Goal: Task Accomplishment & Management: Use online tool/utility

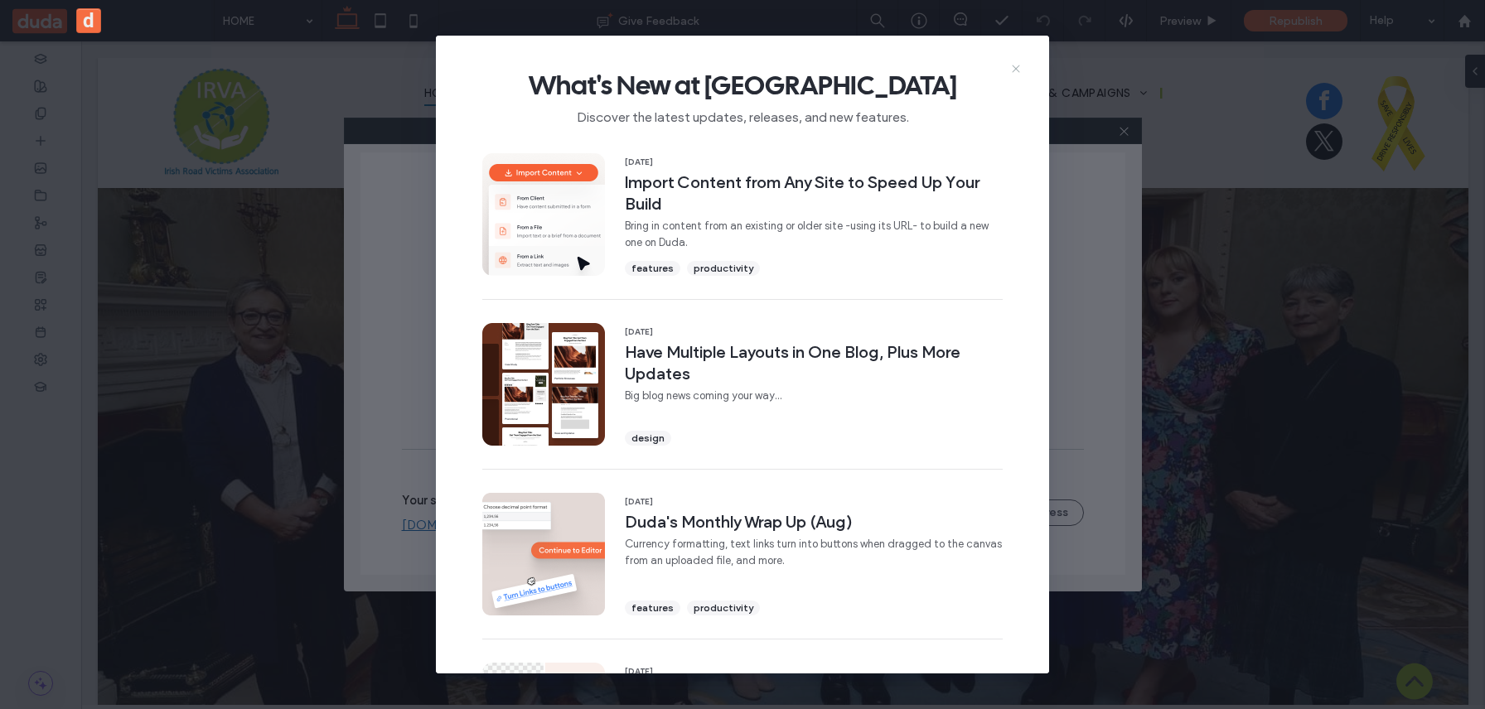
click at [1012, 62] on icon at bounding box center [1015, 68] width 13 height 13
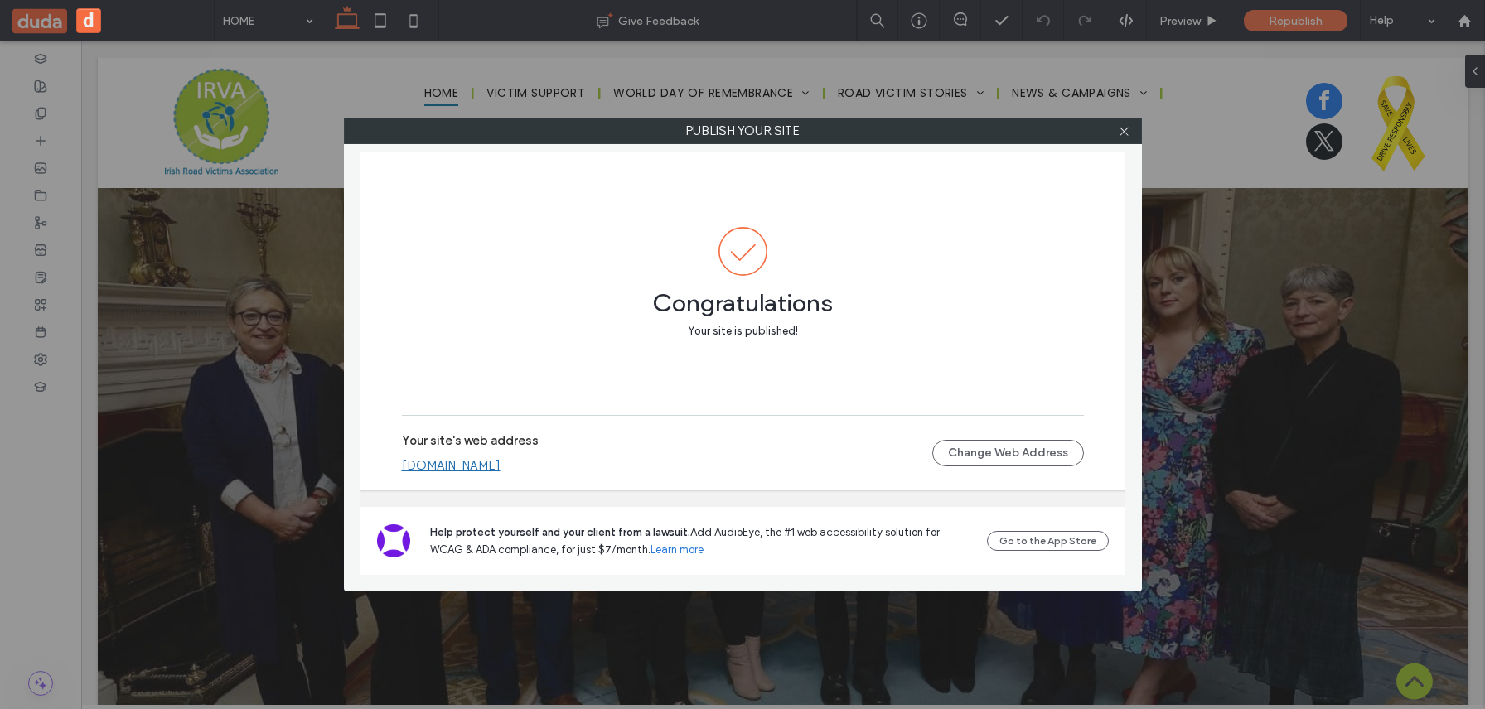
click at [612, 450] on div "Your site's web address [DOMAIN_NAME]" at bounding box center [667, 453] width 530 height 40
click at [501, 468] on link "[DOMAIN_NAME]" at bounding box center [451, 465] width 99 height 15
click at [1352, 655] on div "Publish your site Congratulations Your site is published! Your site's web addre…" at bounding box center [742, 354] width 1485 height 709
click at [1415, 684] on div "Publish your site Congratulations Your site is published! Your site's web addre…" at bounding box center [742, 354] width 1485 height 709
click at [1135, 135] on div at bounding box center [1124, 131] width 25 height 25
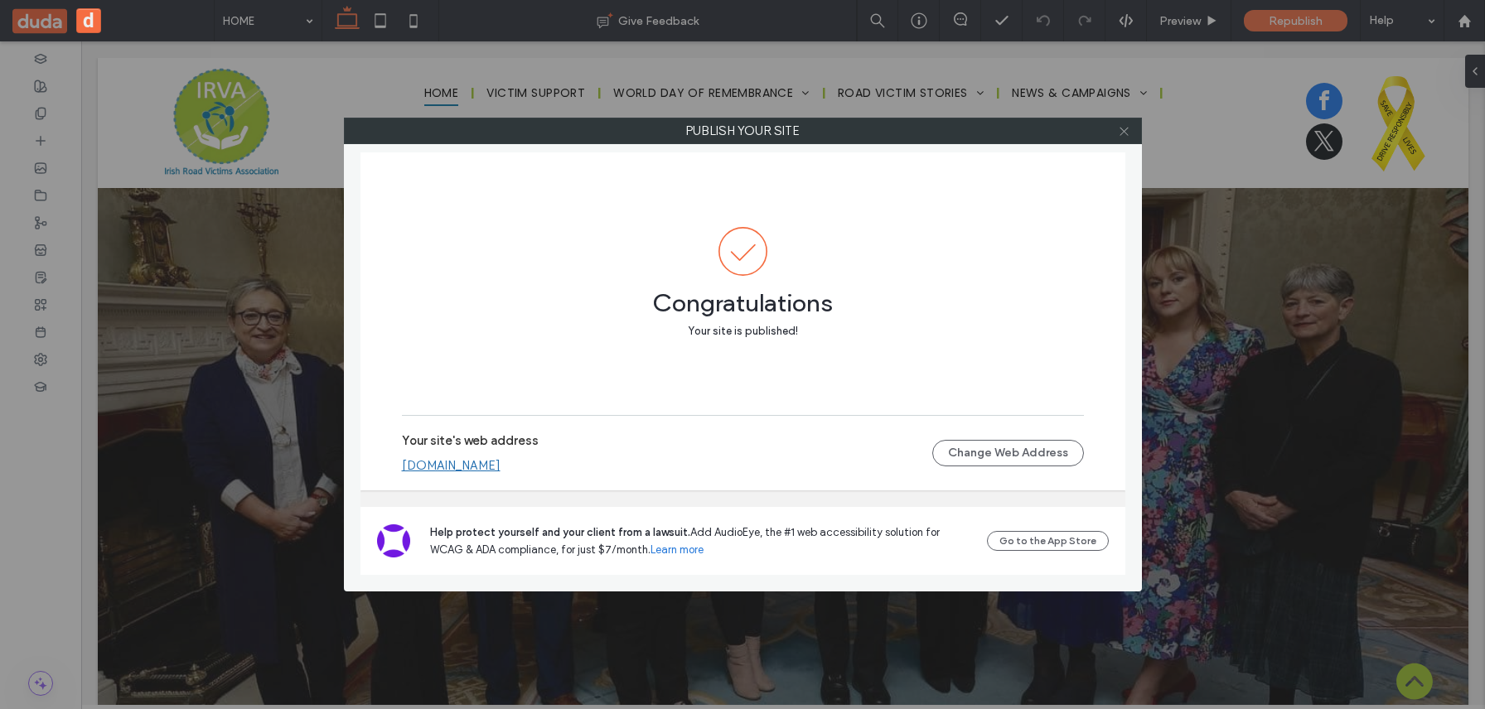
click at [1127, 135] on icon at bounding box center [1124, 131] width 12 height 12
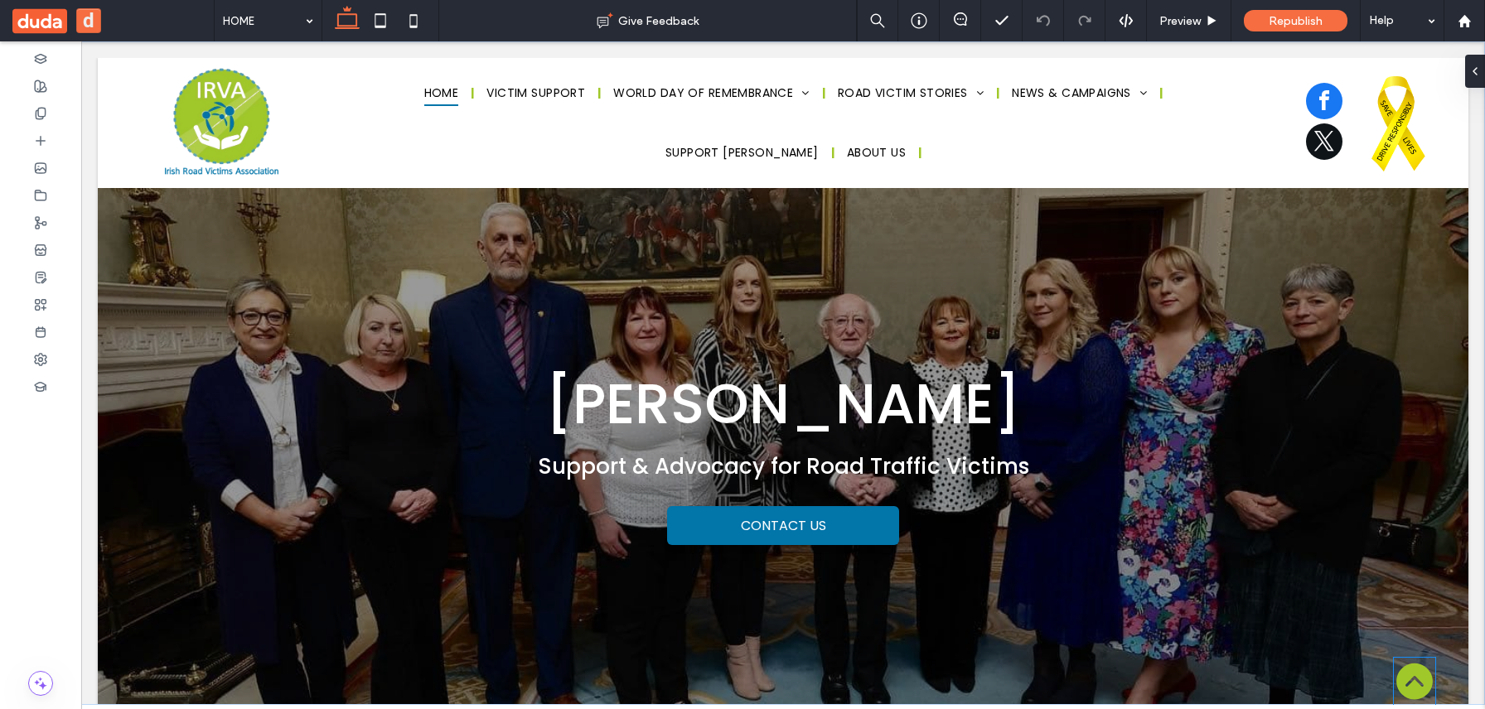
click at [1415, 667] on icon at bounding box center [1414, 682] width 36 height 36
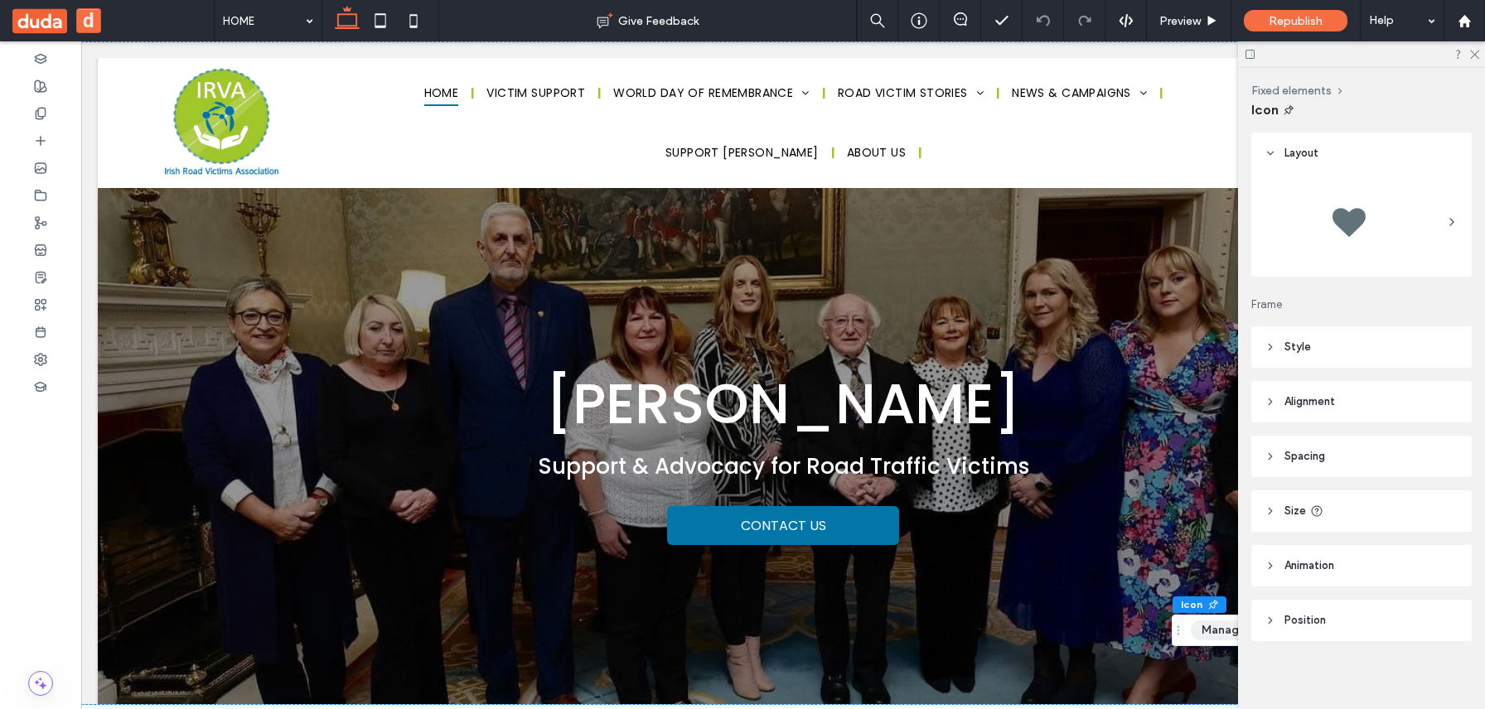
click at [1218, 633] on button "Manage Icon" at bounding box center [1237, 631] width 93 height 20
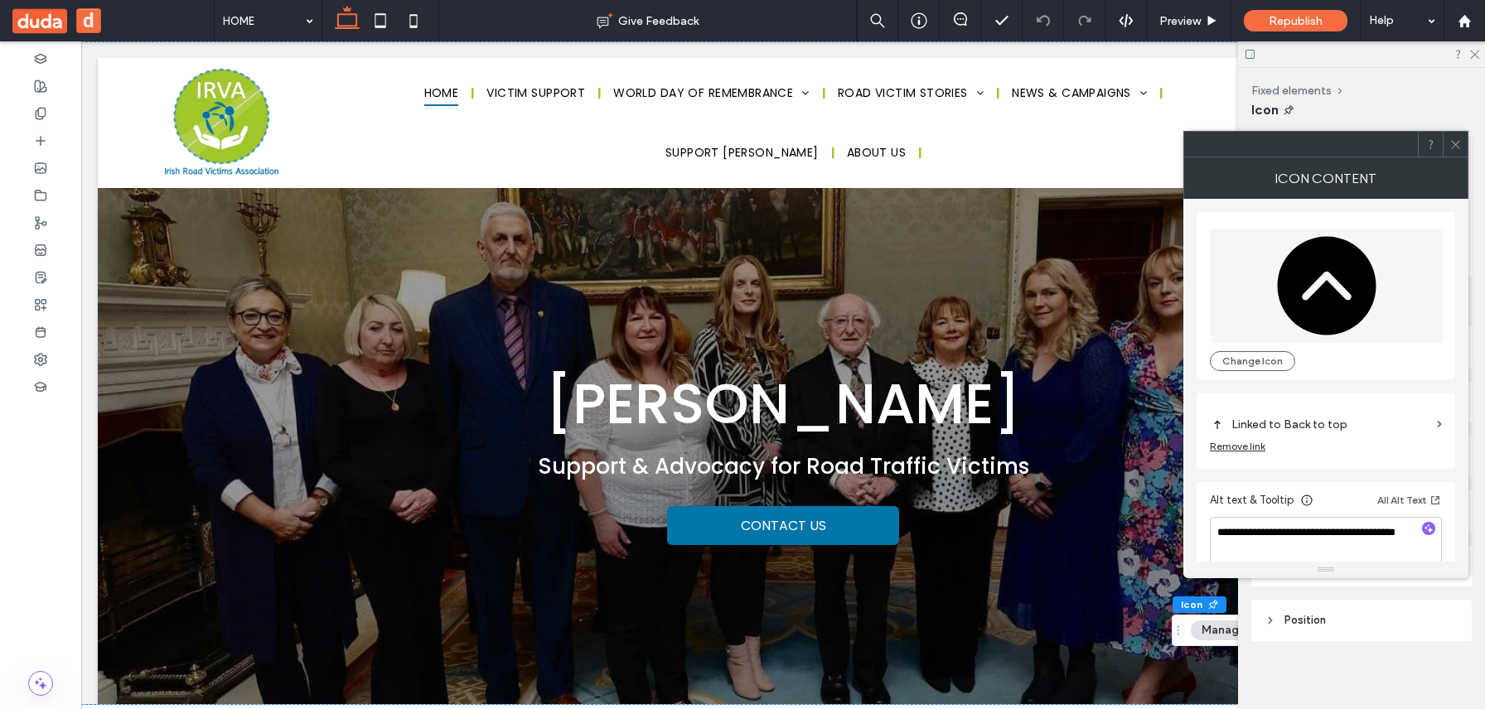
scroll to position [16, 0]
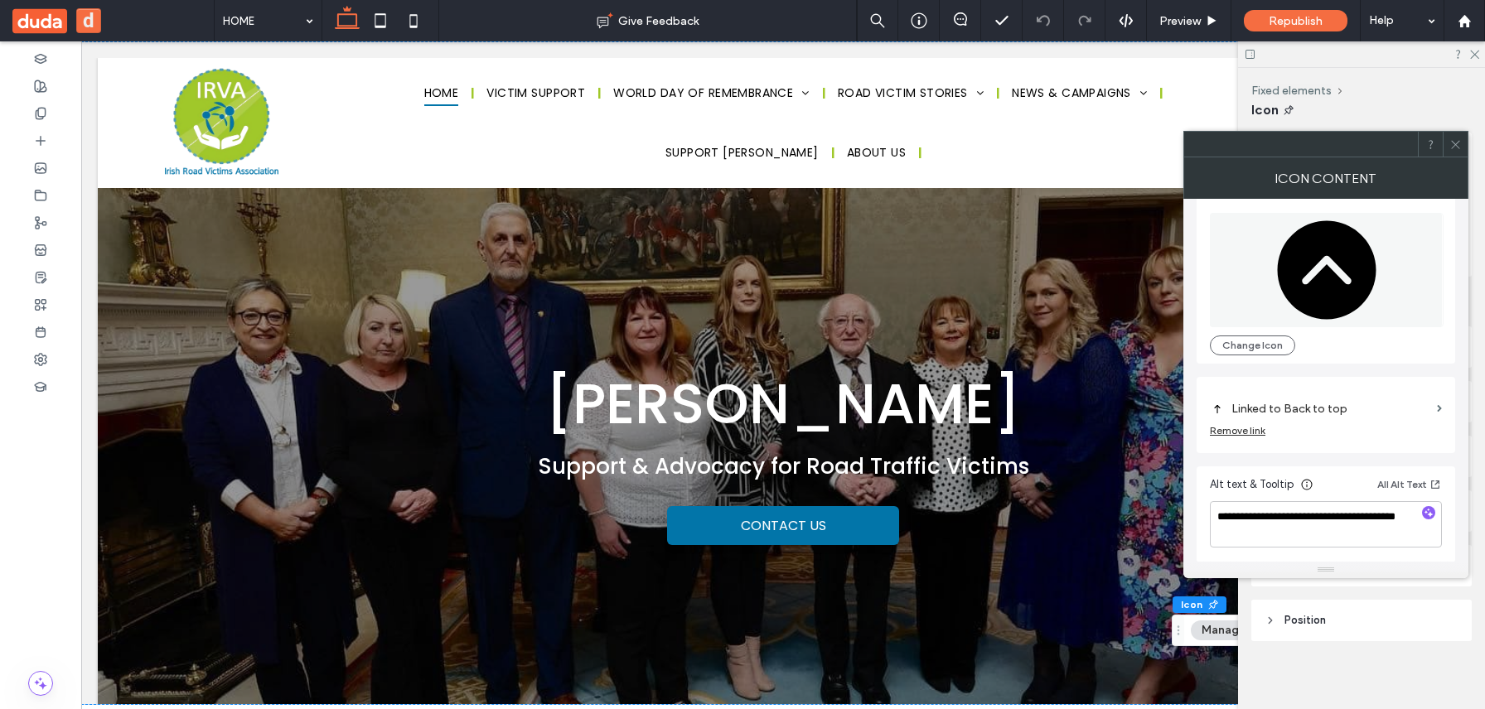
click at [1359, 418] on label "Linked to Back to top" at bounding box center [1330, 409] width 199 height 31
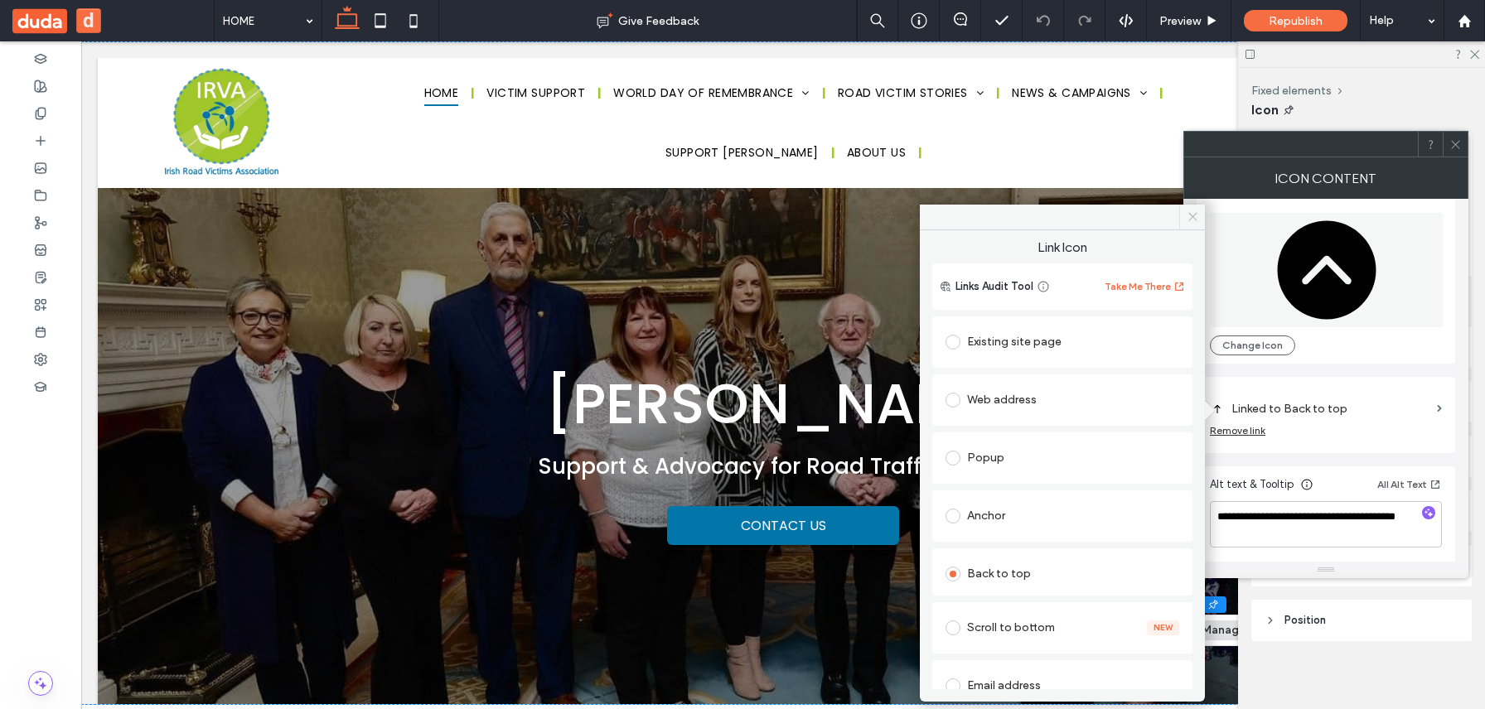
click at [1190, 220] on icon at bounding box center [1193, 216] width 12 height 12
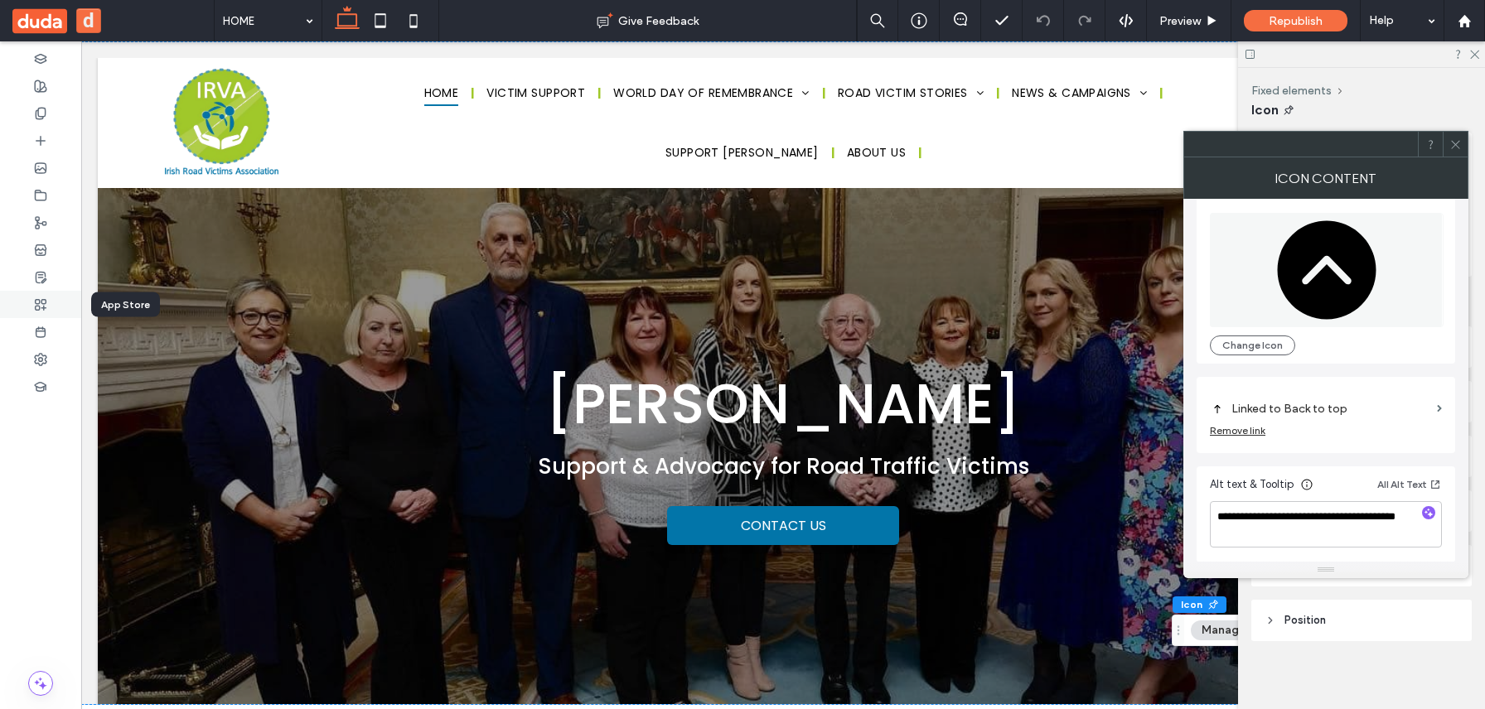
click at [48, 300] on div at bounding box center [40, 304] width 81 height 27
